Goal: Find specific page/section: Find specific page/section

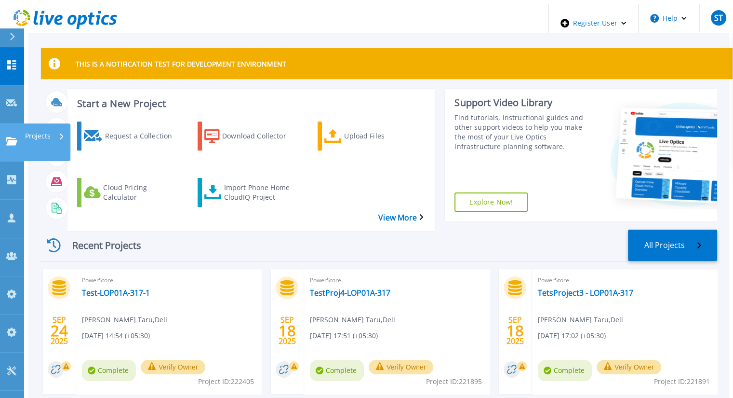
click at [8, 123] on link "Projects Projects" at bounding box center [12, 142] width 24 height 38
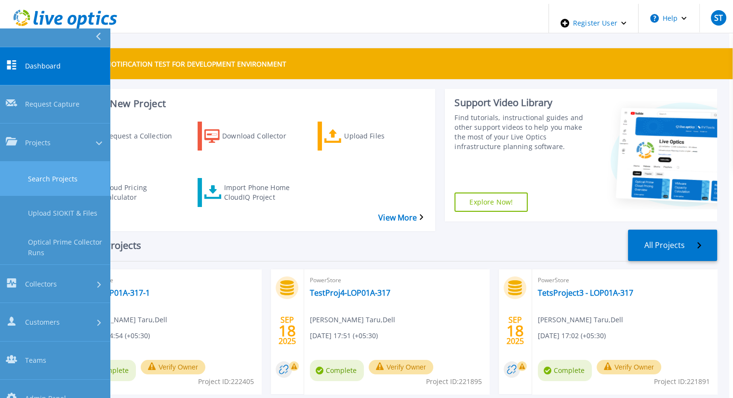
click at [48, 162] on link "Search Projects" at bounding box center [55, 179] width 110 height 34
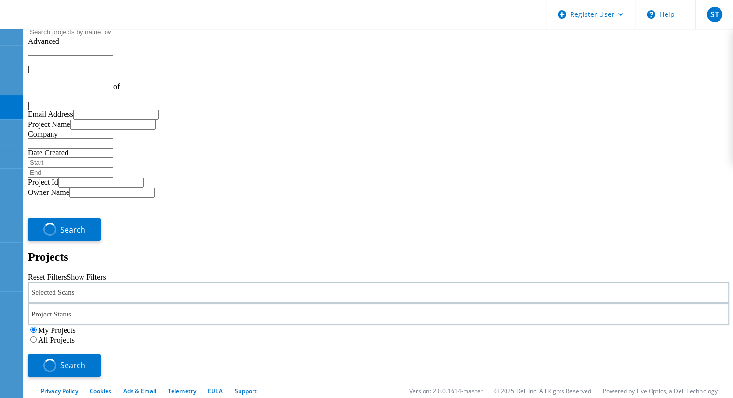
type input "1"
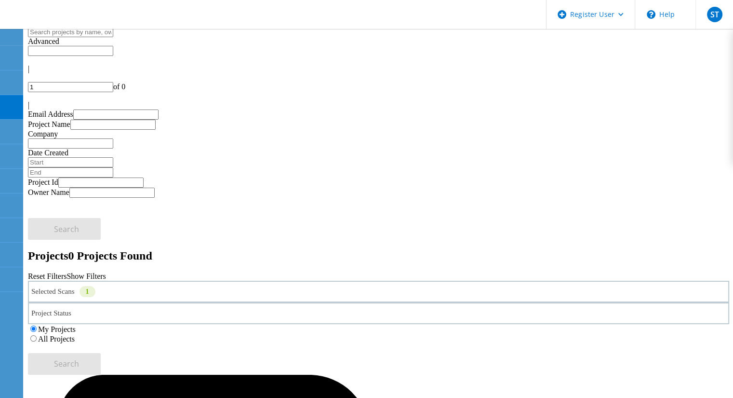
click at [75, 335] on label "All Projects" at bounding box center [56, 339] width 37 height 8
click at [37, 335] on input "All Projects" at bounding box center [33, 338] width 6 height 6
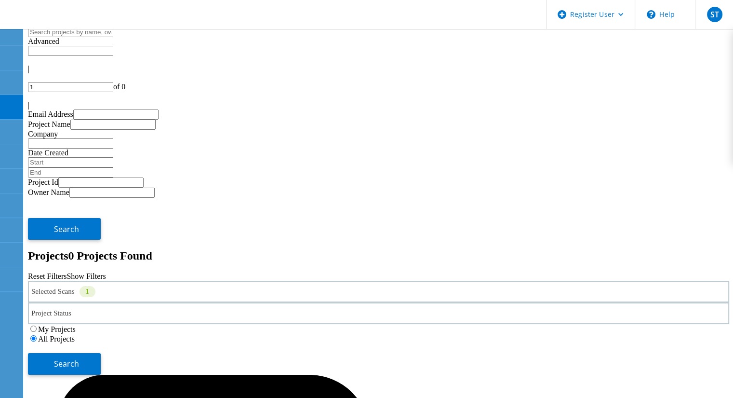
click at [218, 281] on div "Selected Scans 1" at bounding box center [379, 292] width 702 height 22
click at [95, 294] on icon at bounding box center [95, 294] width 0 height 0
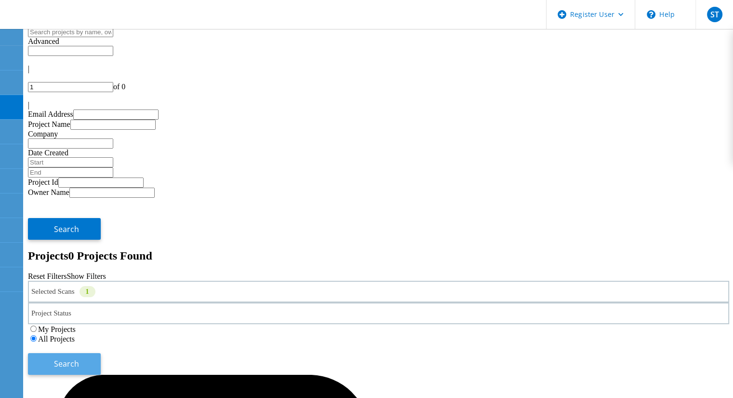
click at [101, 353] on button "Search" at bounding box center [64, 364] width 73 height 22
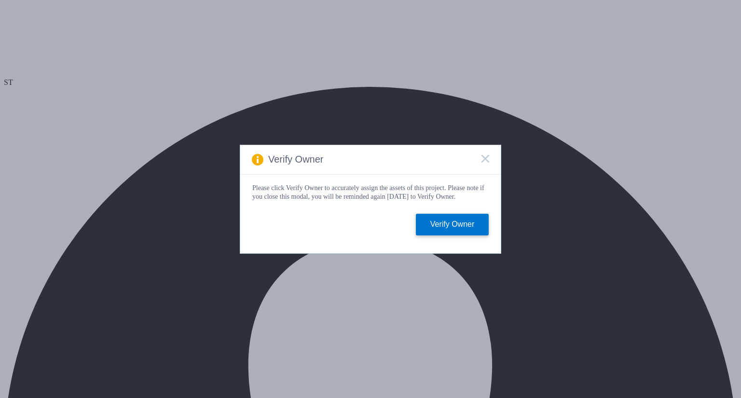
select select "USD"
click at [483, 158] on rect at bounding box center [485, 158] width 8 height 8
